Goal: Task Accomplishment & Management: Use online tool/utility

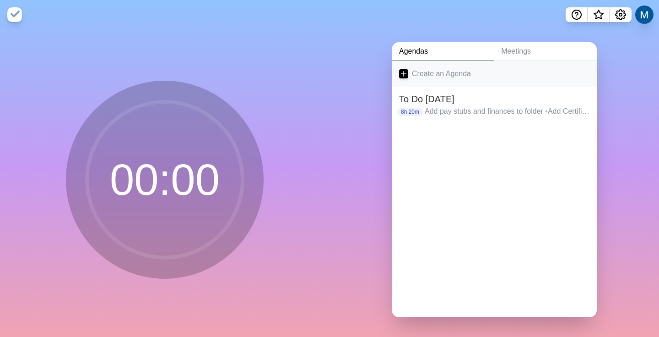
click at [427, 78] on link "Create an Agenda" at bounding box center [494, 74] width 205 height 26
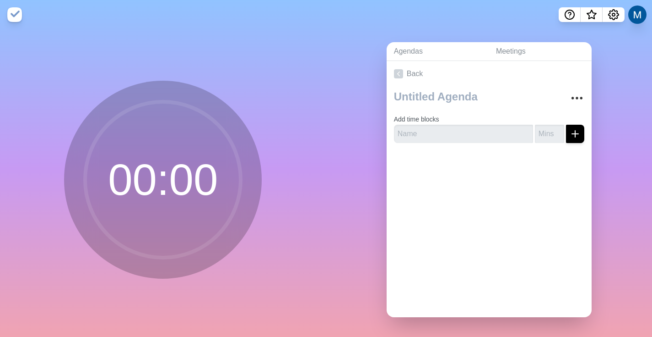
click at [422, 105] on div at bounding box center [479, 98] width 170 height 23
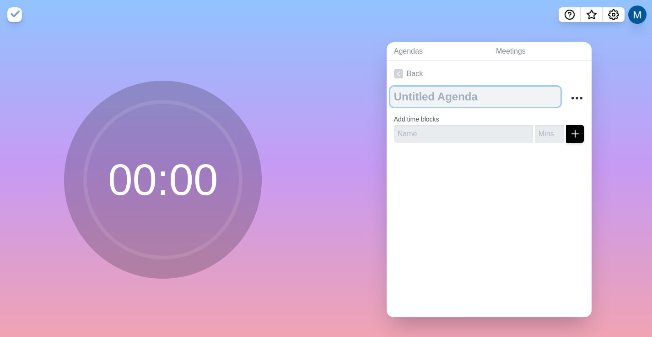
click at [421, 103] on textarea at bounding box center [476, 97] width 170 height 20
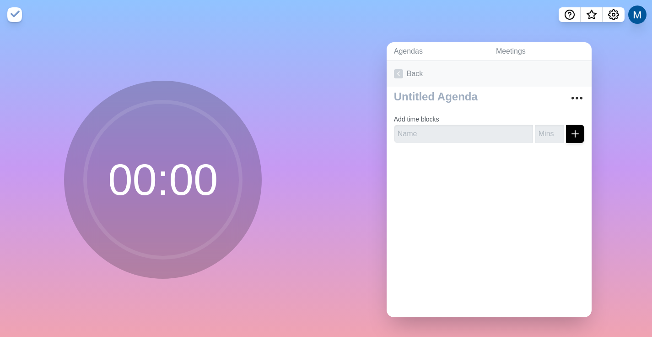
click at [390, 68] on link "Back" at bounding box center [489, 74] width 205 height 26
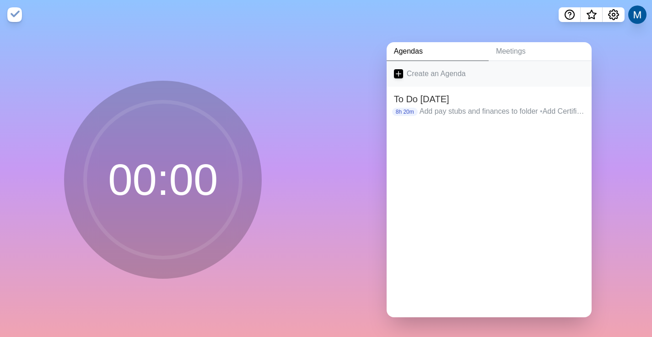
click at [421, 79] on link "Create an Agenda" at bounding box center [489, 74] width 205 height 26
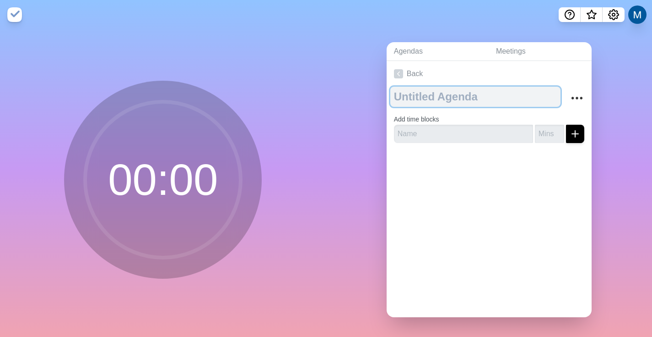
click at [419, 87] on textarea at bounding box center [476, 97] width 170 height 20
type textarea "To Do [DATE]"
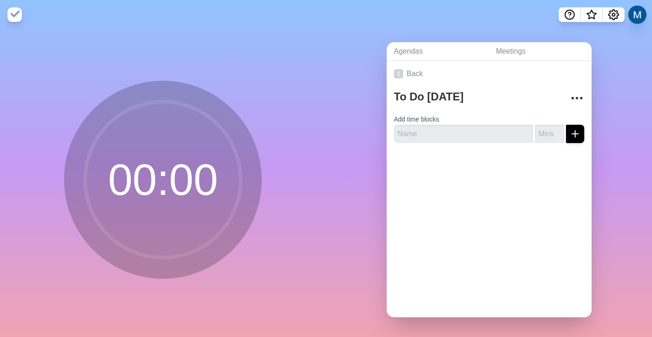
click at [468, 143] on div "To Do [DATE] Add time blocks" at bounding box center [489, 119] width 205 height 64
click at [465, 138] on div "To Do [DATE] [URL][DOMAIN_NAME] Add time blocks" at bounding box center [489, 119] width 205 height 64
click at [465, 135] on input "text" at bounding box center [463, 134] width 139 height 18
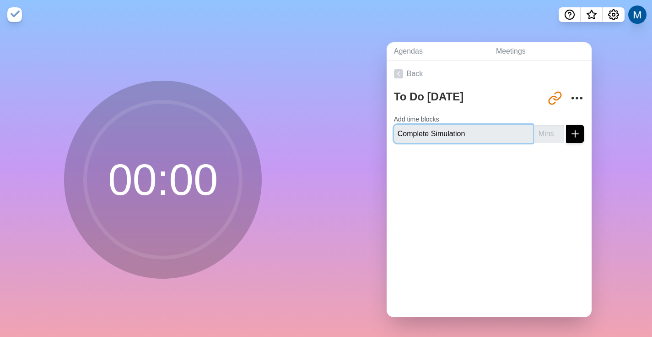
type input "Complete Simulation"
click at [440, 125] on input "Complete Simulation" at bounding box center [463, 134] width 139 height 18
type input "Apply to 10 jobs"
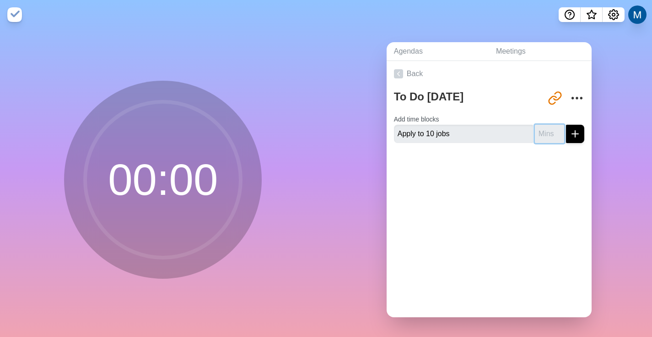
click at [544, 127] on input "number" at bounding box center [549, 134] width 29 height 18
click at [549, 128] on input "1" at bounding box center [549, 134] width 29 height 18
click at [549, 128] on input "2" at bounding box center [549, 134] width 29 height 18
click at [549, 128] on input "3" at bounding box center [549, 134] width 29 height 18
click at [549, 128] on input "4" at bounding box center [549, 134] width 29 height 18
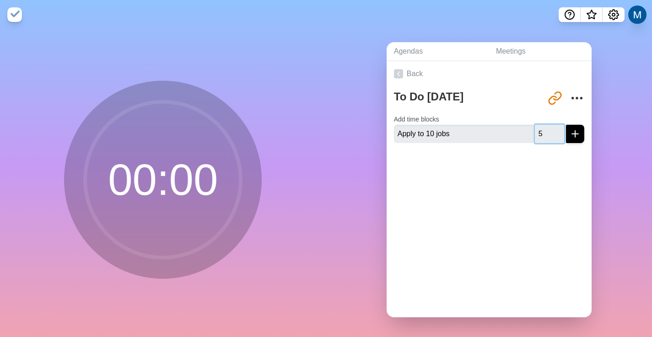
click at [549, 128] on input "5" at bounding box center [549, 134] width 29 height 18
click at [549, 128] on input "9" at bounding box center [549, 134] width 29 height 18
click at [540, 128] on input "9" at bounding box center [549, 134] width 29 height 18
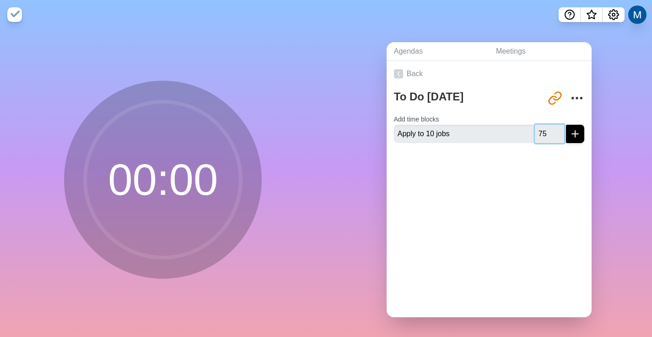
type input "75"
click at [566, 125] on button "submit" at bounding box center [575, 134] width 18 height 18
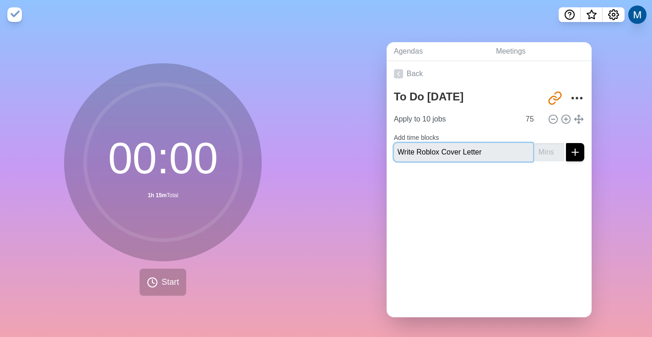
type input "Write Roblox Cover Letter"
click at [539, 144] on input "number" at bounding box center [549, 152] width 29 height 18
type input "45"
click at [566, 143] on button "submit" at bounding box center [575, 152] width 18 height 18
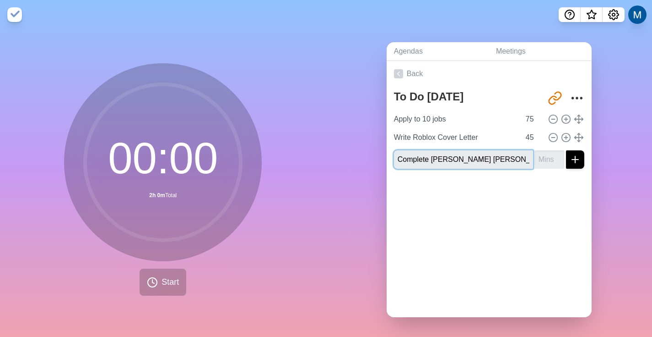
type input "Complete [PERSON_NAME] [PERSON_NAME]"
click at [566, 150] on button "submit" at bounding box center [575, 159] width 18 height 18
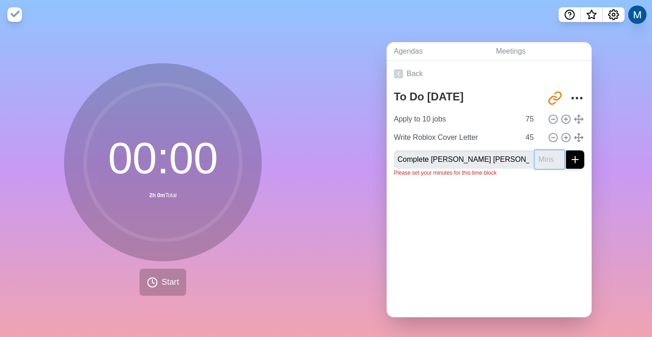
click at [537, 156] on input "number" at bounding box center [549, 159] width 29 height 18
type input "45"
click at [566, 150] on button "submit" at bounding box center [575, 159] width 18 height 18
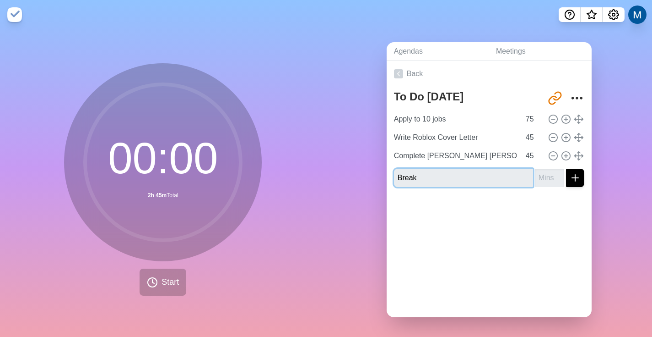
type input "Break"
click at [535, 181] on input "number" at bounding box center [549, 177] width 29 height 18
type input "15"
click at [566, 168] on button "submit" at bounding box center [575, 177] width 18 height 18
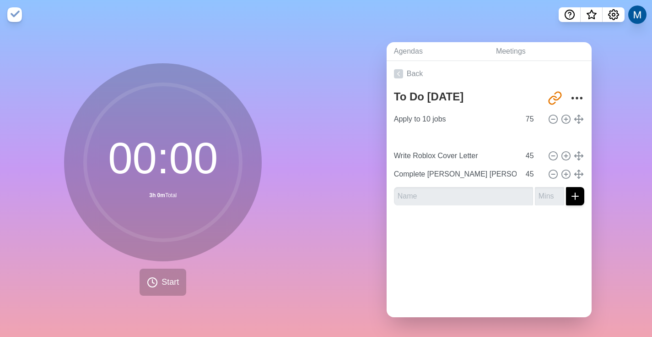
type input "Break"
type input "15"
type input "Write Roblox Cover Letter"
type input "Complete [PERSON_NAME] [PERSON_NAME]"
type input "45"
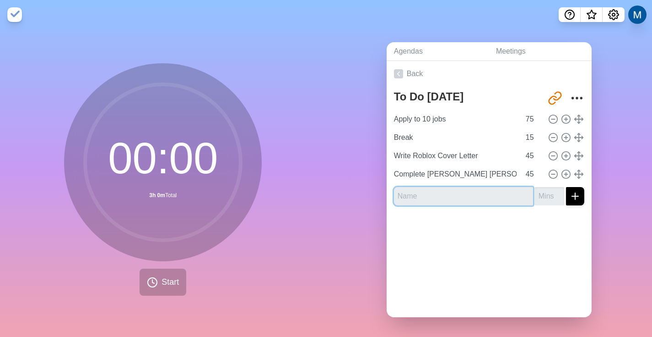
click at [479, 194] on input "text" at bounding box center [463, 196] width 139 height 18
type input "r"
type input "Break"
click at [535, 197] on input "number" at bounding box center [549, 196] width 29 height 18
type input "15"
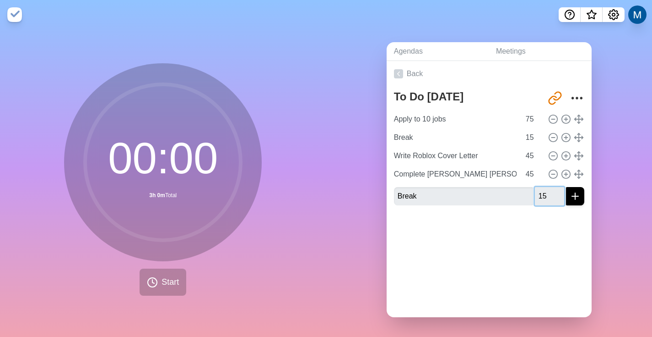
click at [566, 187] on button "submit" at bounding box center [575, 196] width 18 height 18
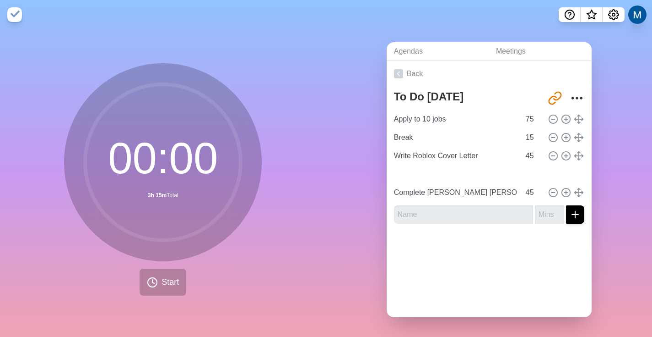
type input "Break"
type input "15"
type input "Complete [PERSON_NAME] [PERSON_NAME]"
type input "45"
click at [492, 208] on input "text" at bounding box center [463, 214] width 139 height 18
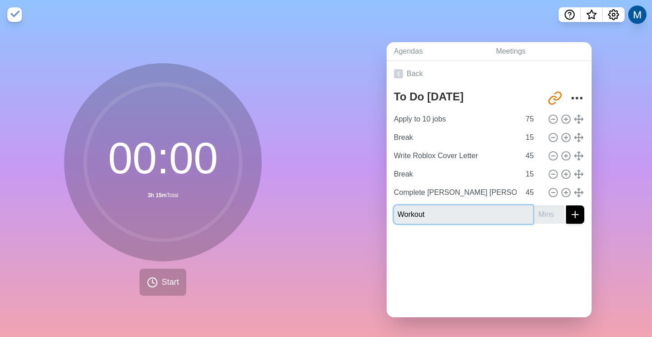
type input "Workout"
click at [539, 210] on input "number" at bounding box center [549, 214] width 29 height 18
type input "60"
click at [566, 205] on button "submit" at bounding box center [575, 214] width 18 height 18
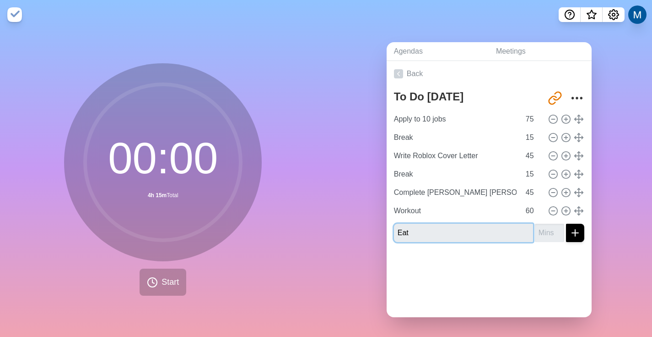
type input "Eat"
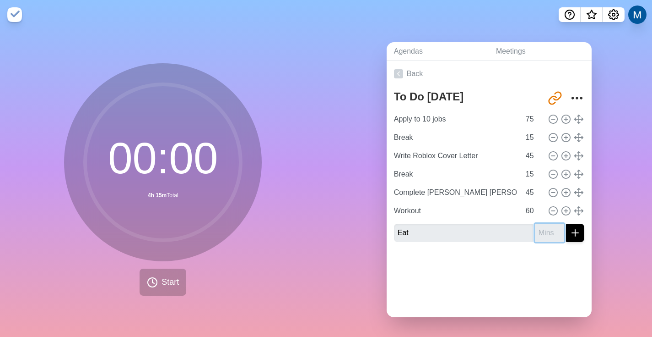
click at [537, 225] on input "number" at bounding box center [549, 232] width 29 height 18
type input "40"
click at [566, 223] on button "submit" at bounding box center [575, 232] width 18 height 18
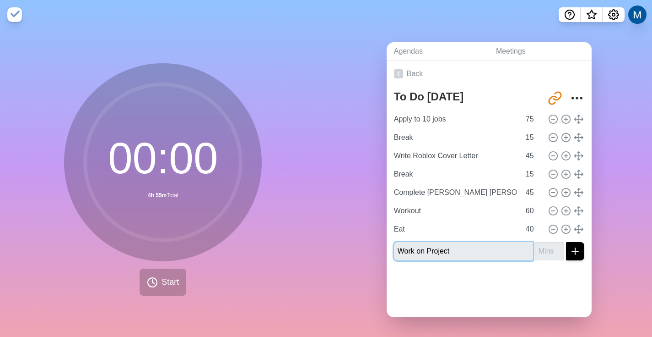
type input "Work on Project"
click at [536, 243] on input "number" at bounding box center [549, 251] width 29 height 18
type input "30"
click at [566, 242] on button "submit" at bounding box center [575, 251] width 18 height 18
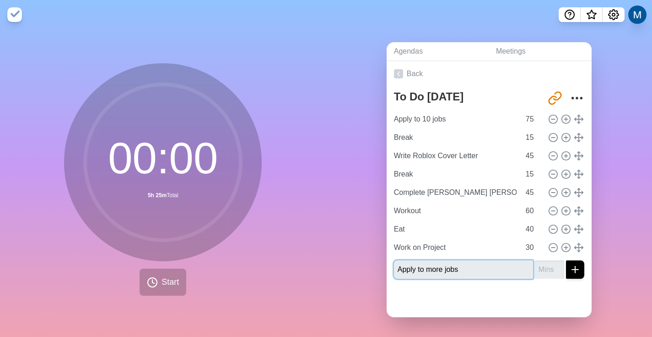
type input "Apply to more jobs"
click at [544, 263] on input "number" at bounding box center [549, 269] width 29 height 18
type input "20"
click at [566, 260] on button "submit" at bounding box center [575, 269] width 18 height 18
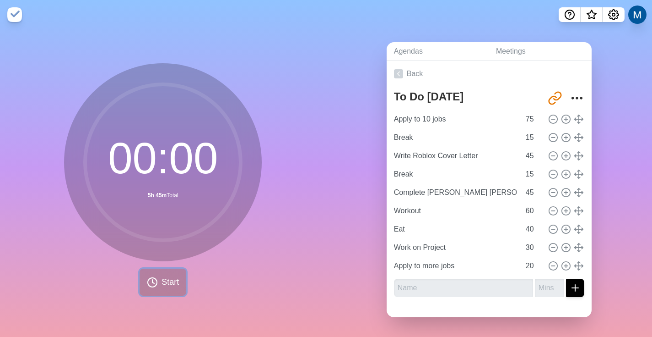
click at [157, 271] on button "Start" at bounding box center [163, 281] width 47 height 27
